Goal: Browse casually

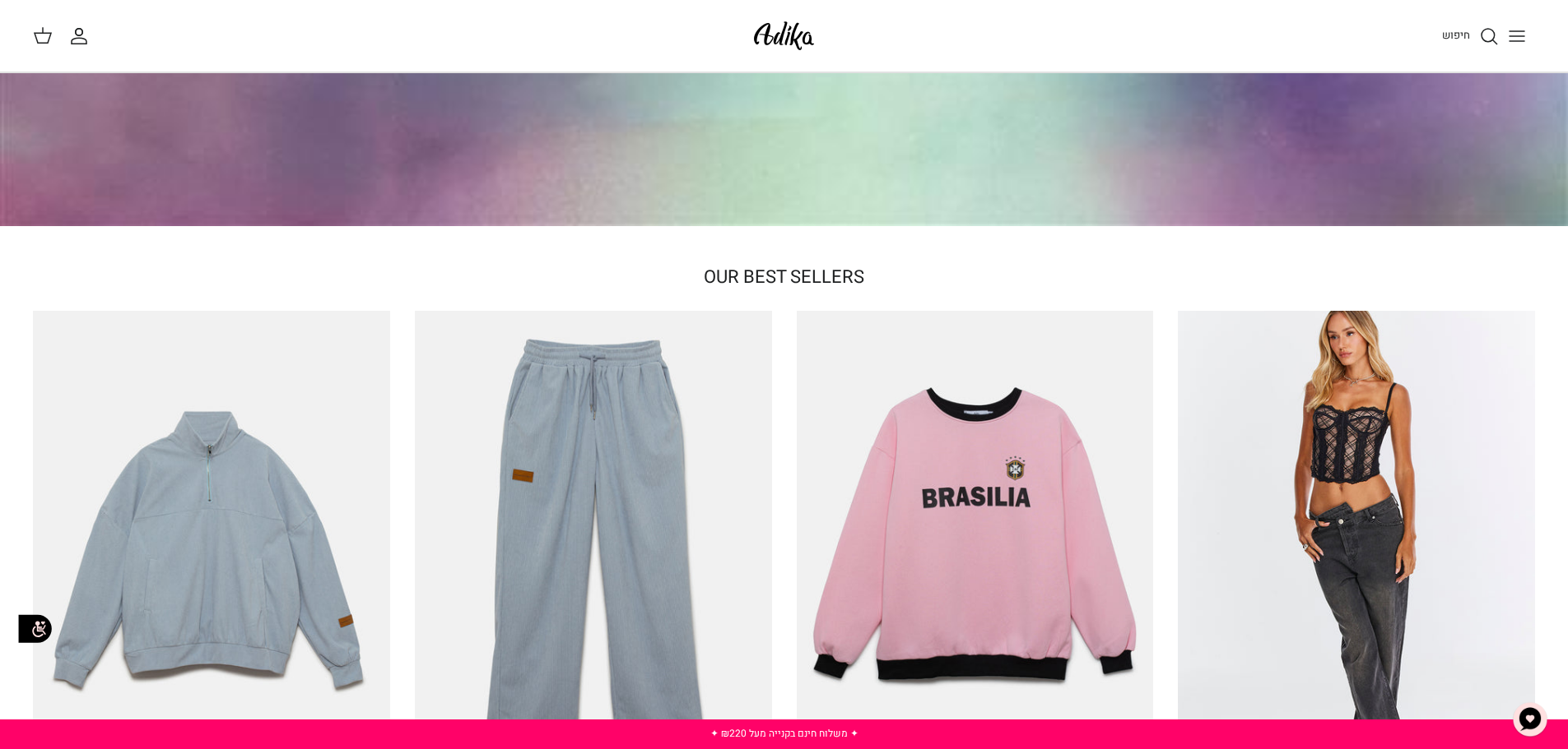
scroll to position [164, 0]
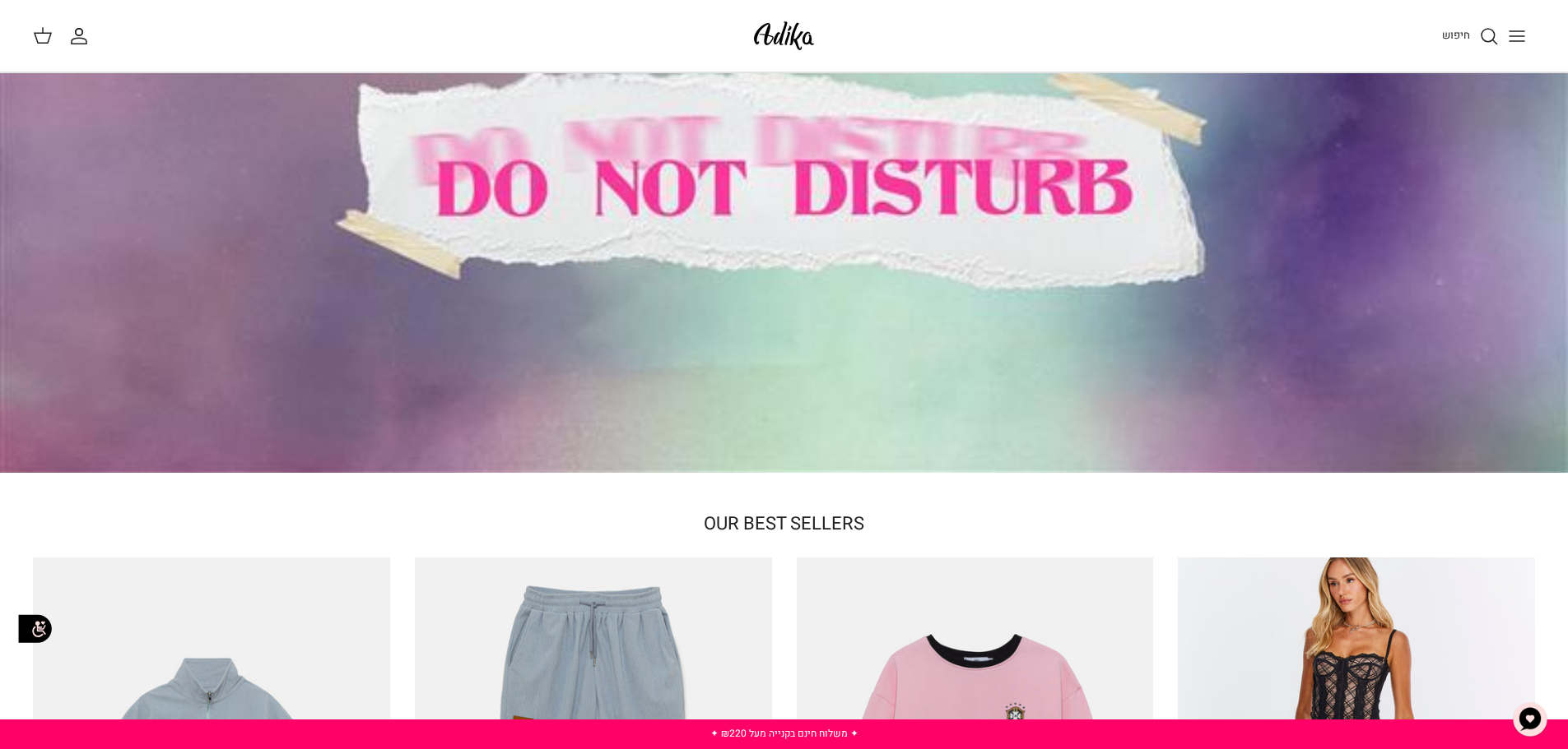
click at [808, 524] on span "OUR BEST SELLERS" at bounding box center [784, 523] width 160 height 26
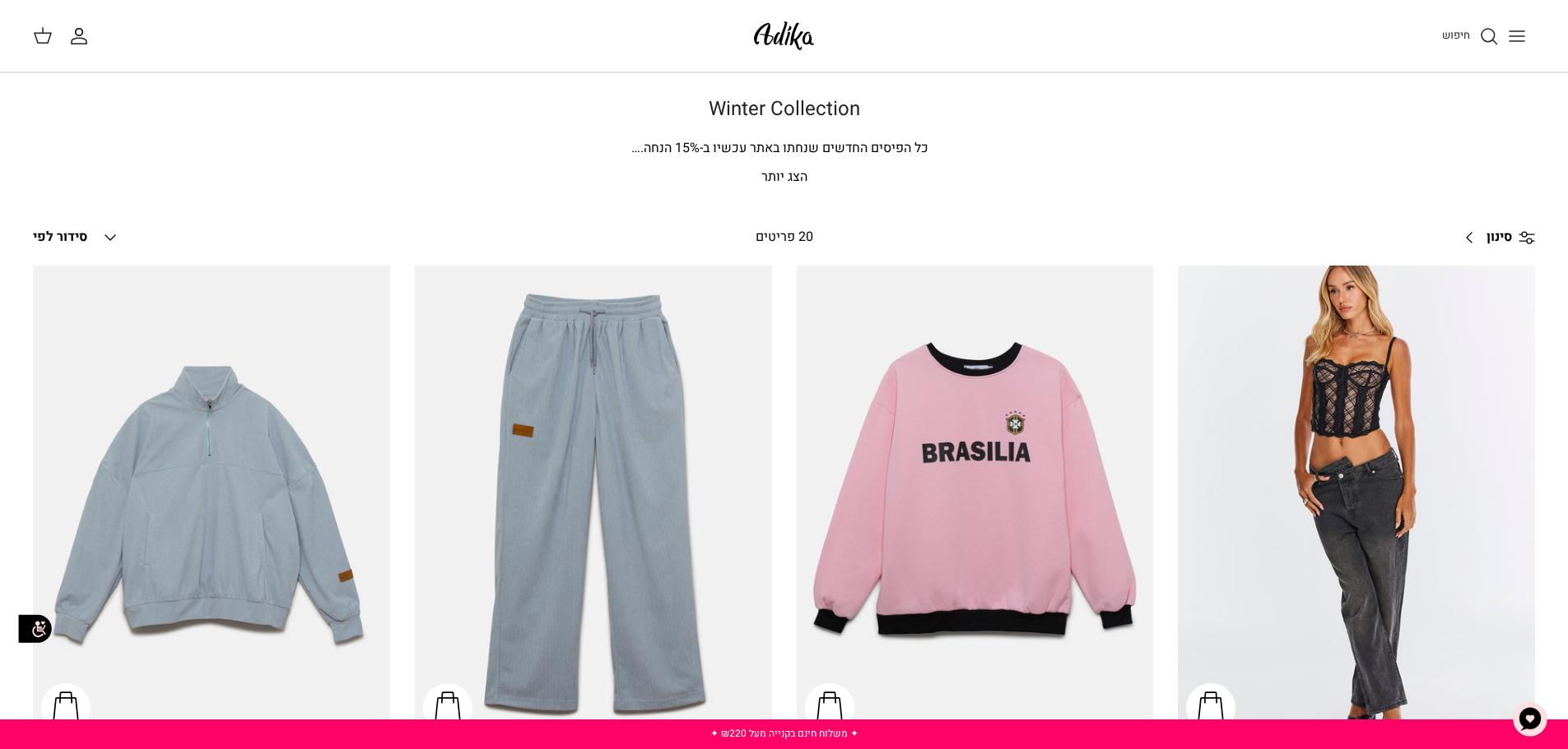
click at [784, 177] on p "הצג יותר" at bounding box center [784, 177] width 1152 height 21
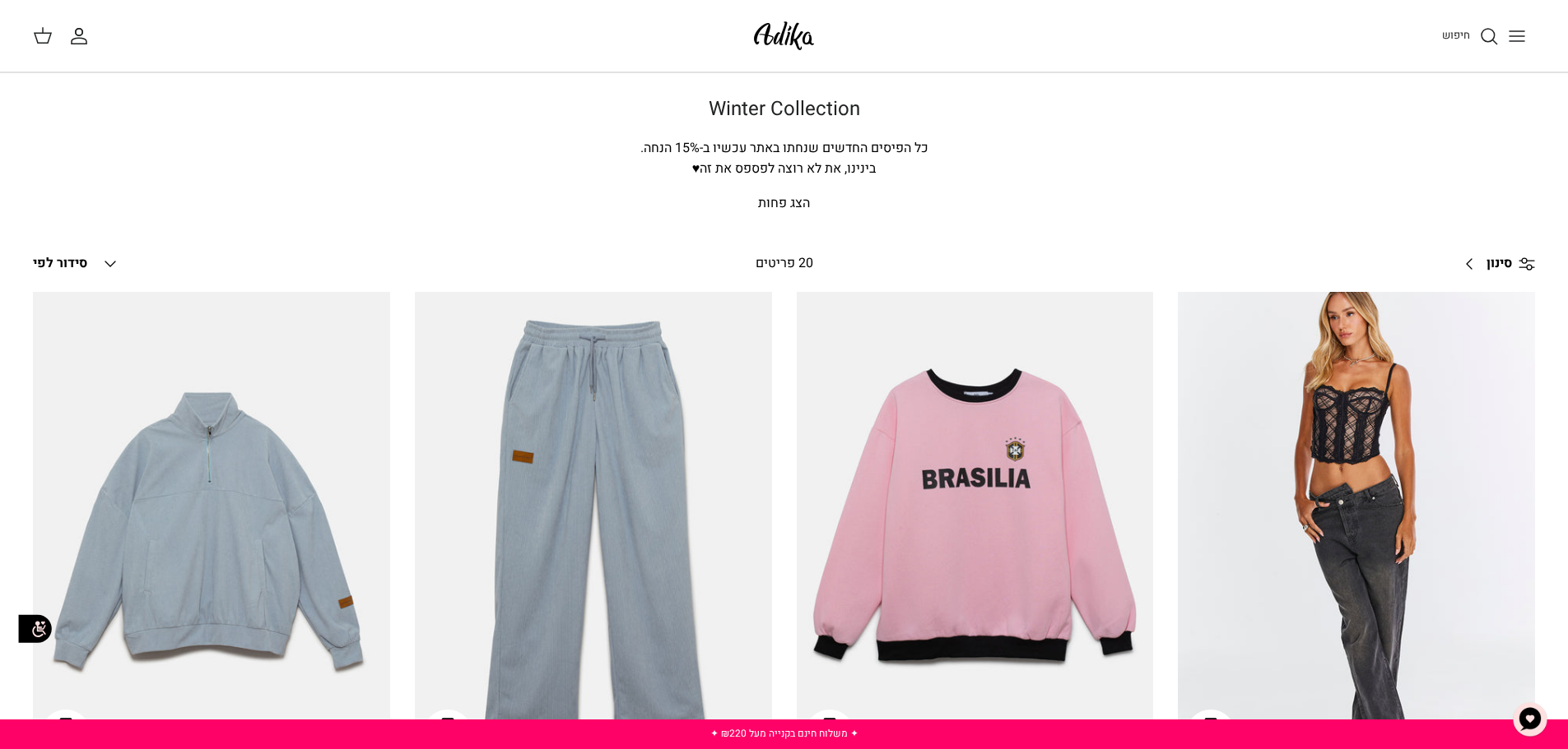
click at [1515, 38] on icon "Toggle menu" at bounding box center [1516, 36] width 20 height 20
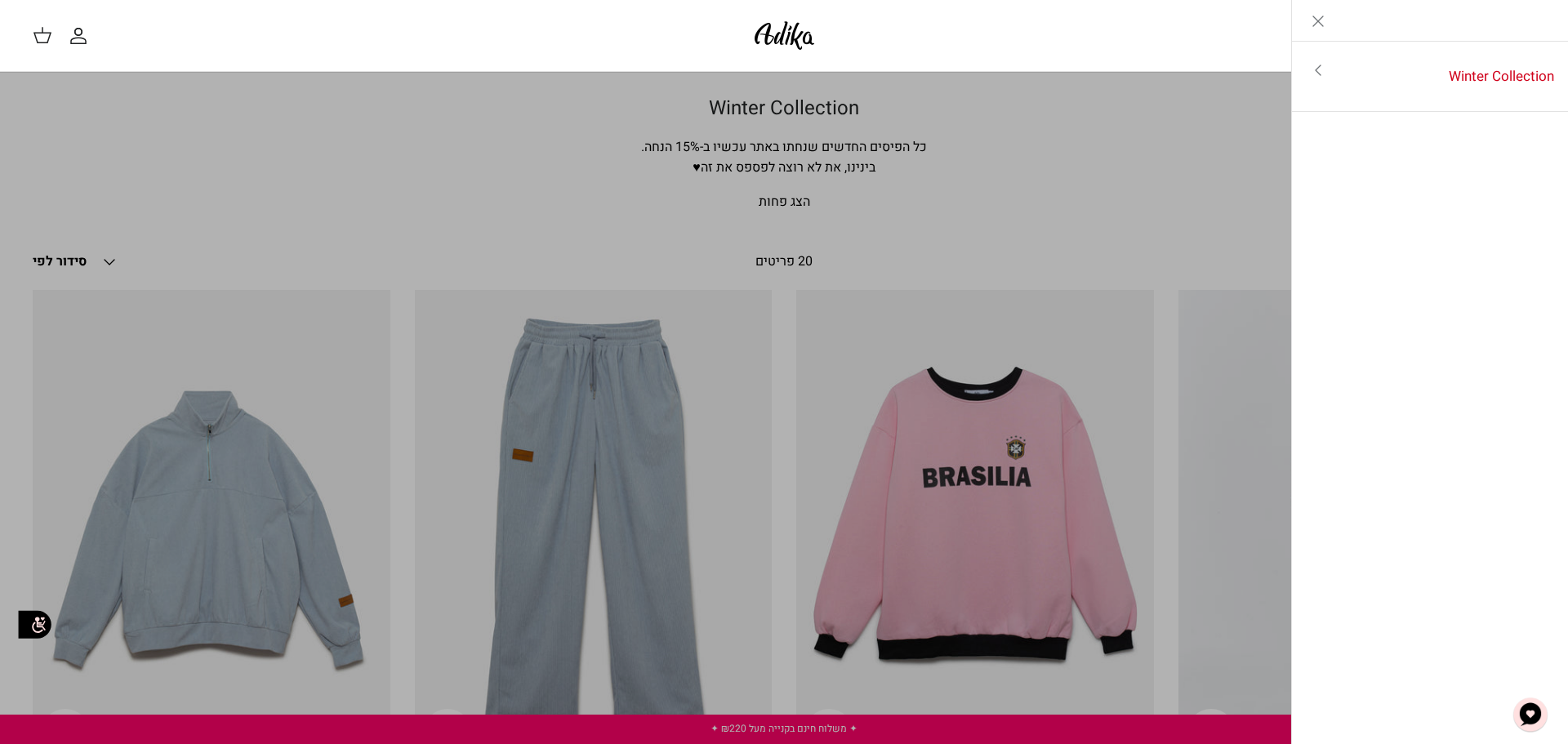
click at [1317, 21] on icon "Close" at bounding box center [1318, 21] width 19 height 19
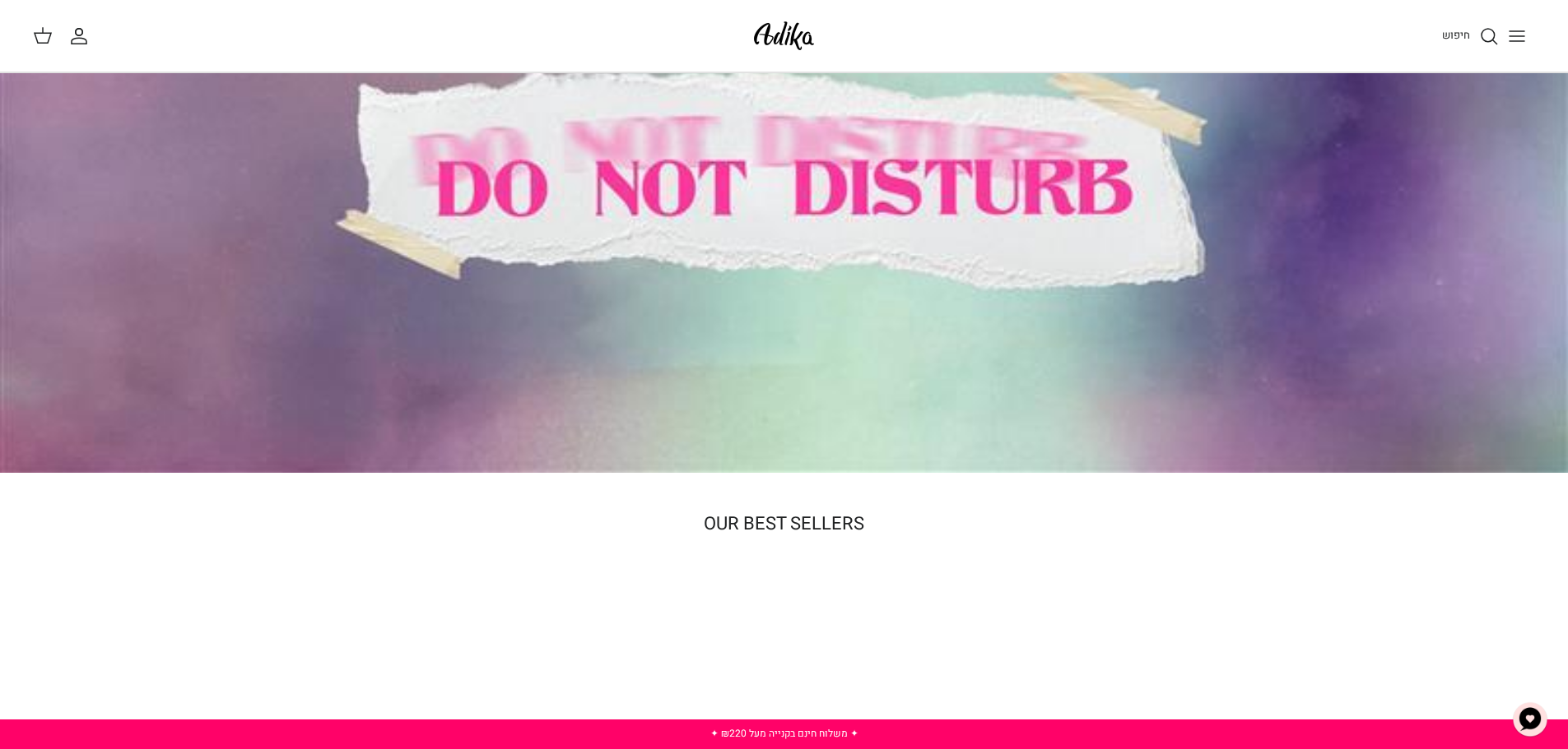
scroll to position [164, 0]
